Goal: Find specific page/section

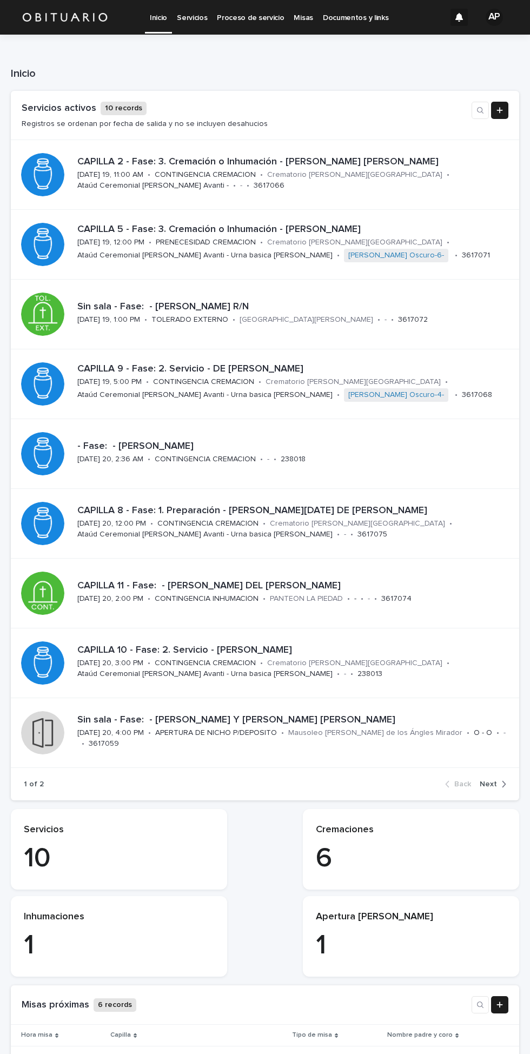
click at [363, 13] on p "Documentos y links" at bounding box center [355, 11] width 65 height 23
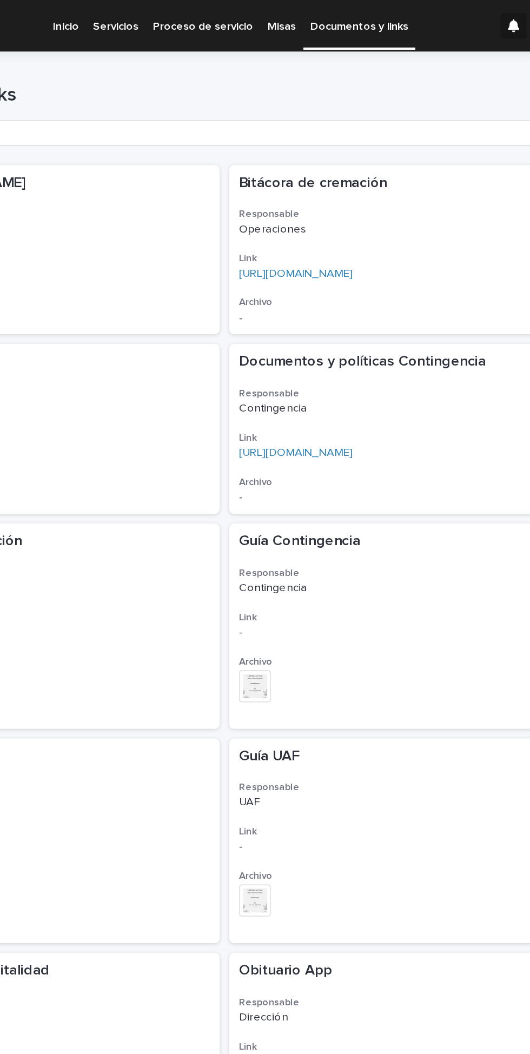
click at [159, 23] on link "Inicio" at bounding box center [158, 17] width 27 height 34
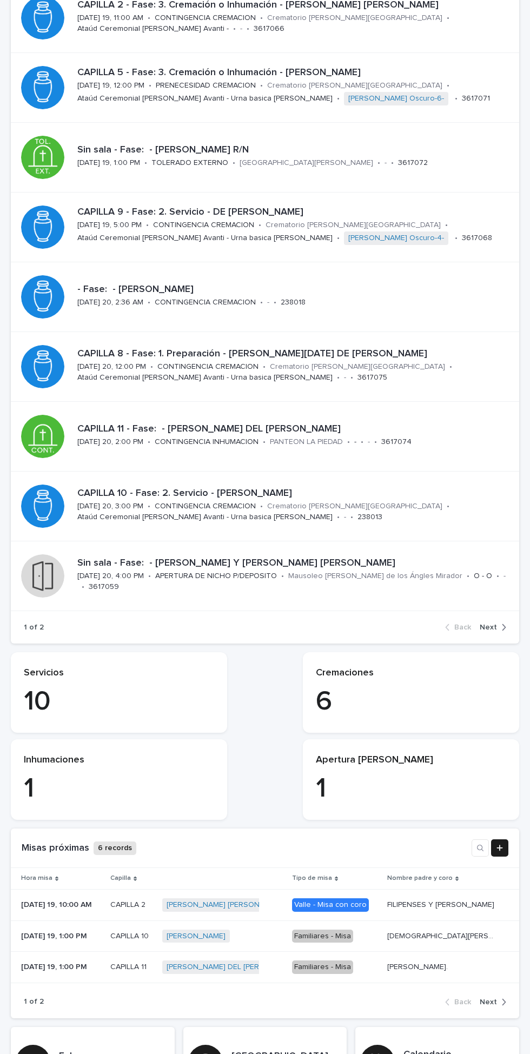
scroll to position [290, 0]
